Goal: Transaction & Acquisition: Purchase product/service

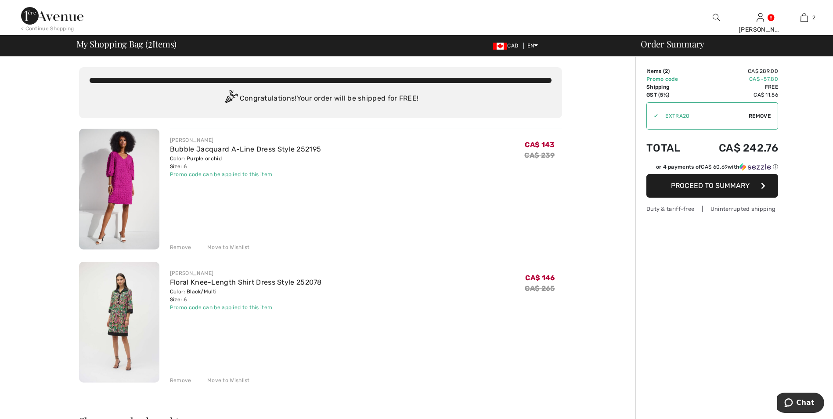
click at [183, 245] on div "Remove" at bounding box center [181, 247] width 22 height 8
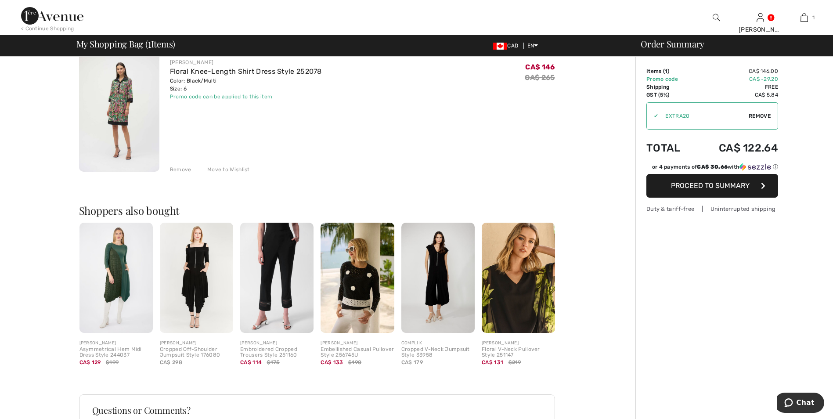
scroll to position [191, 0]
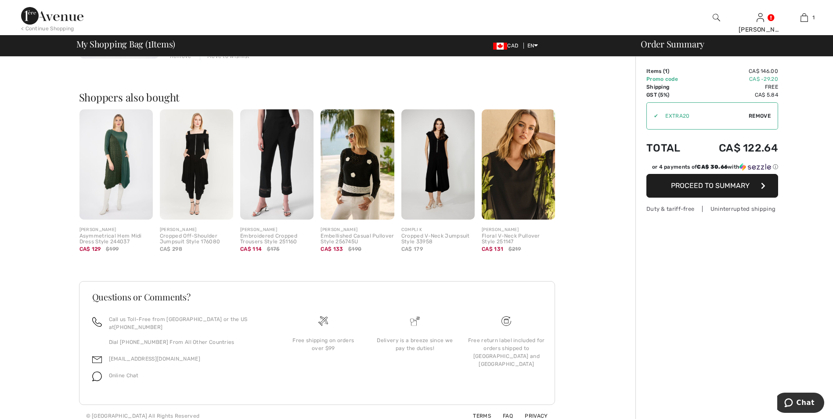
click at [699, 186] on span "Proceed to Summary" at bounding box center [710, 185] width 79 height 8
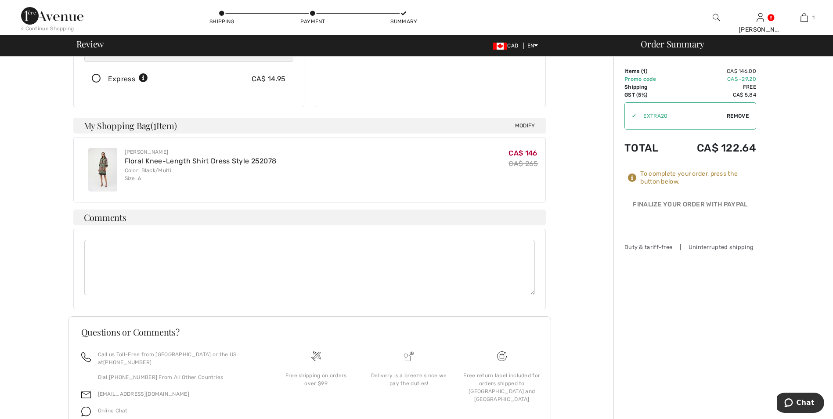
scroll to position [176, 0]
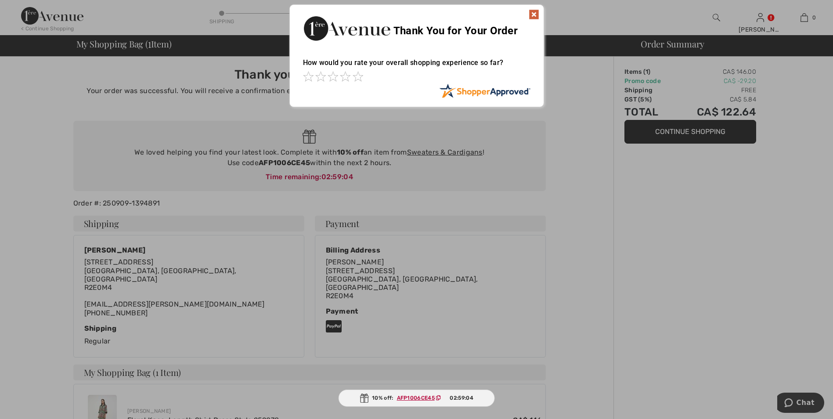
click at [536, 13] on img at bounding box center [533, 14] width 11 height 11
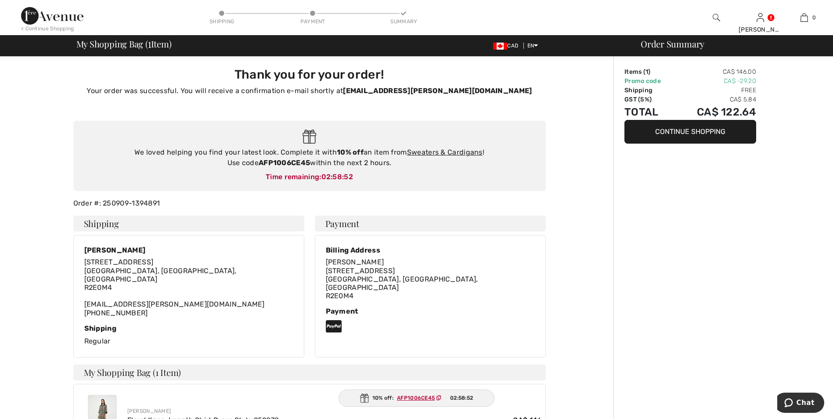
click at [700, 131] on button "Continue Shopping" at bounding box center [690, 132] width 132 height 24
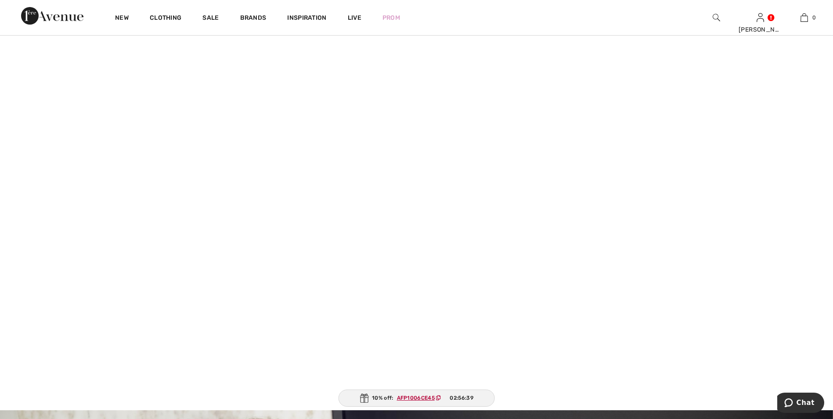
scroll to position [176, 0]
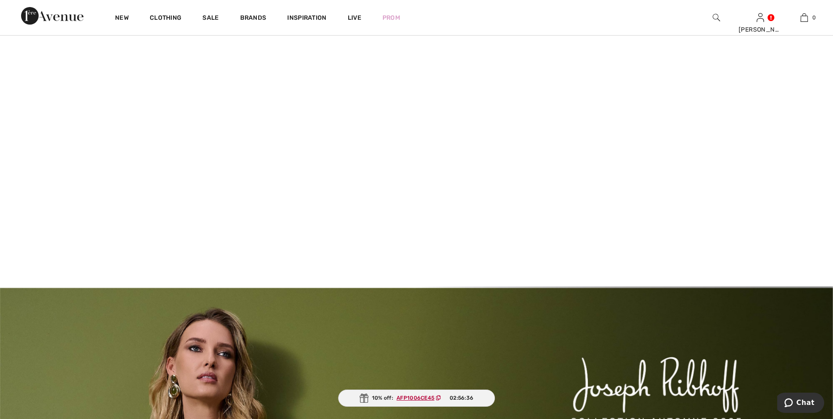
click at [186, 158] on video at bounding box center [416, 85] width 833 height 416
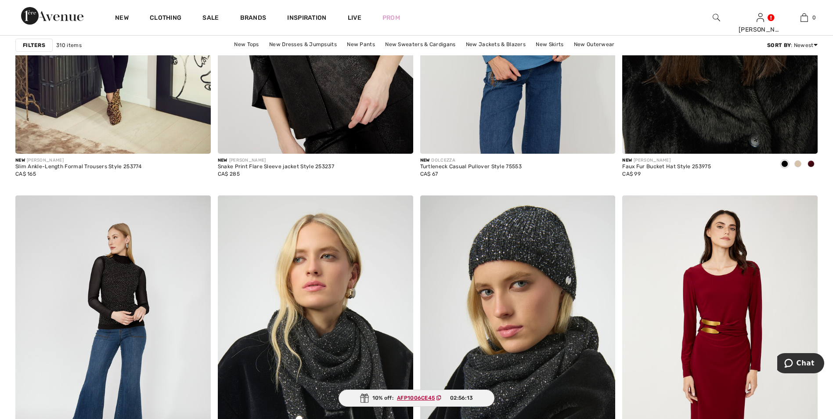
scroll to position [1053, 0]
